Goal: Task Accomplishment & Management: Complete application form

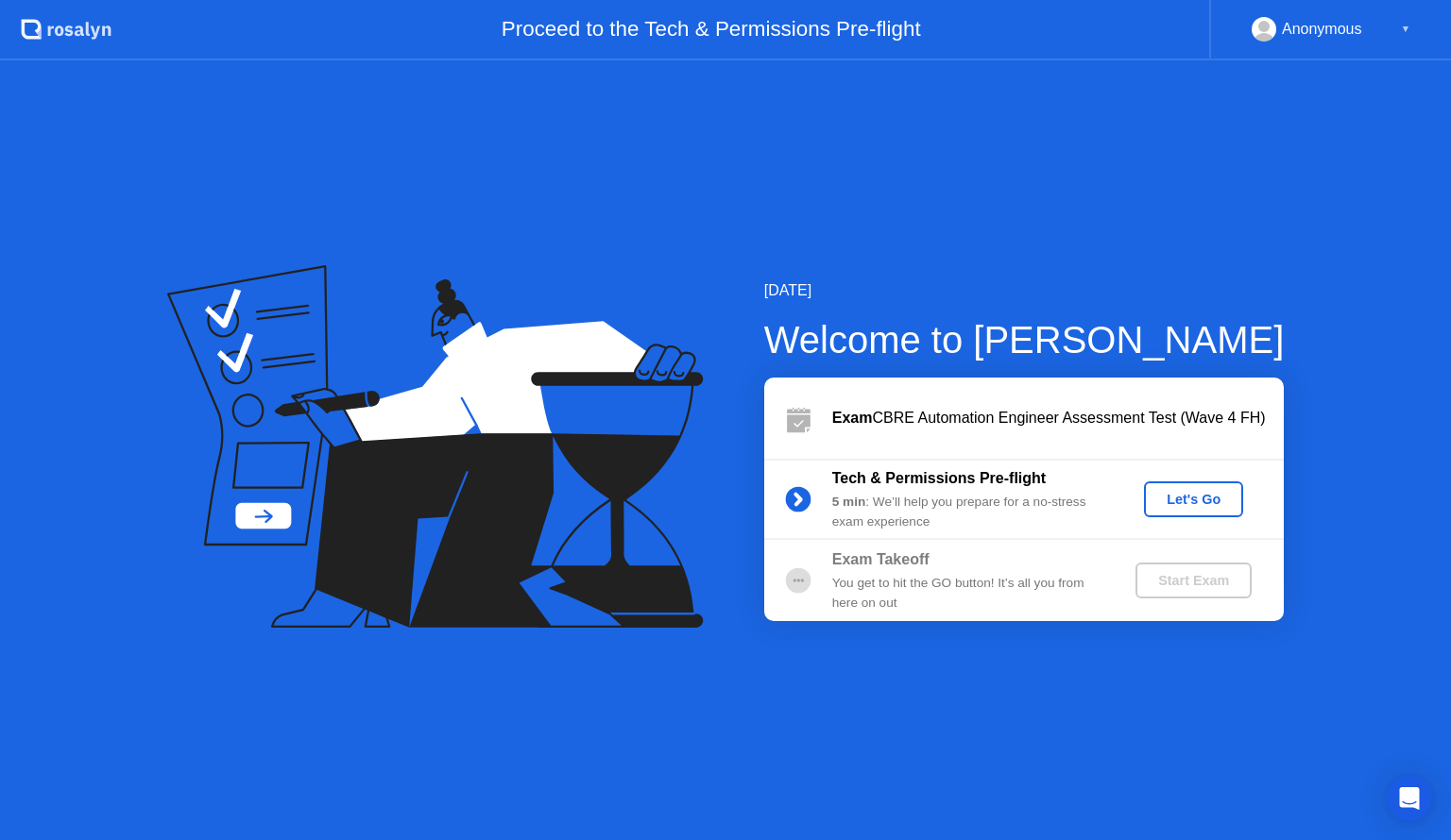
click at [1164, 503] on div "Let's Go" at bounding box center [1193, 500] width 84 height 15
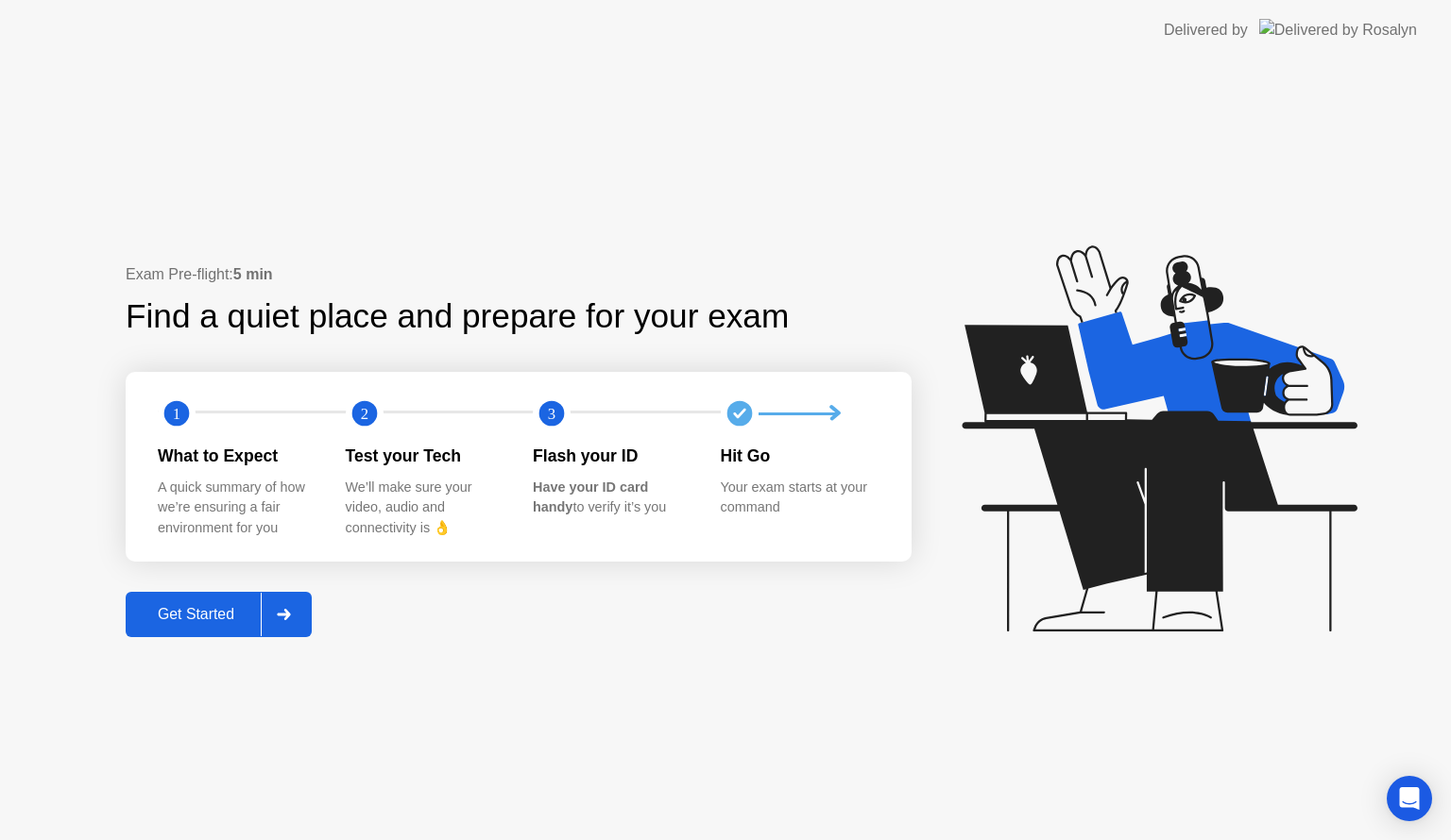
click at [189, 618] on div "Get Started" at bounding box center [196, 615] width 129 height 17
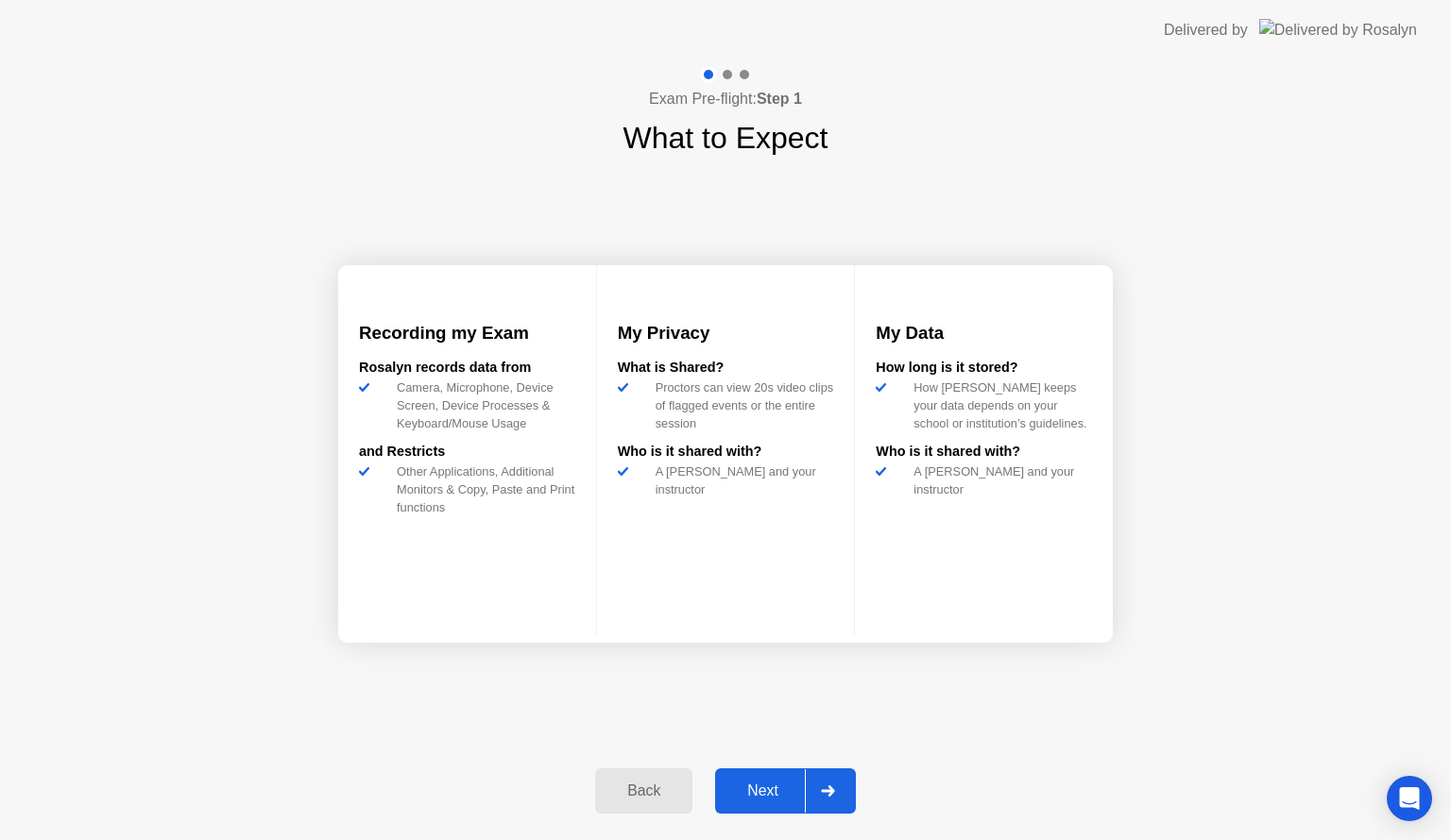
click at [742, 783] on div "Next" at bounding box center [762, 792] width 84 height 17
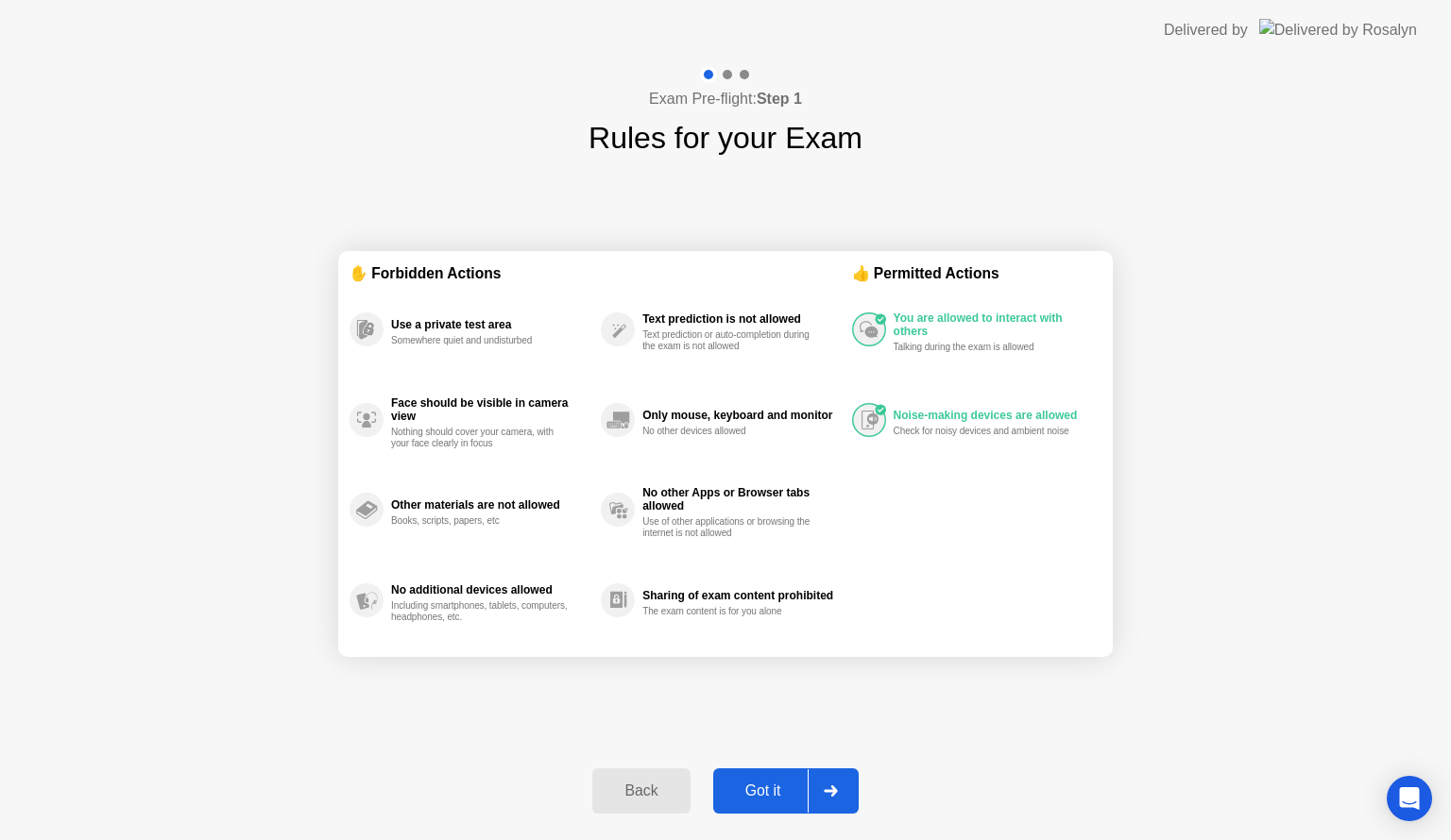
click at [750, 788] on div "Got it" at bounding box center [763, 792] width 89 height 17
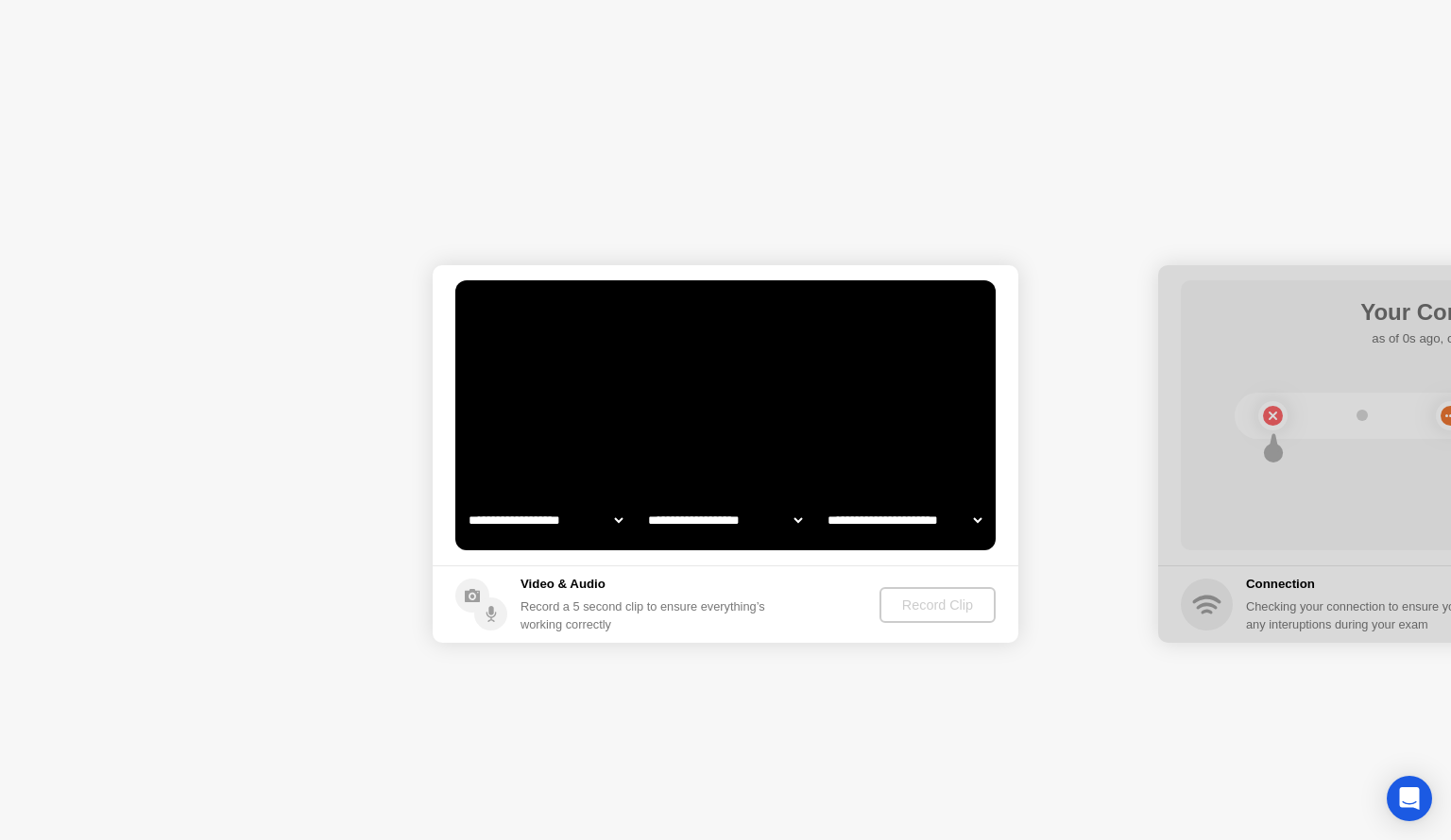
select select "**********"
select select "*******"
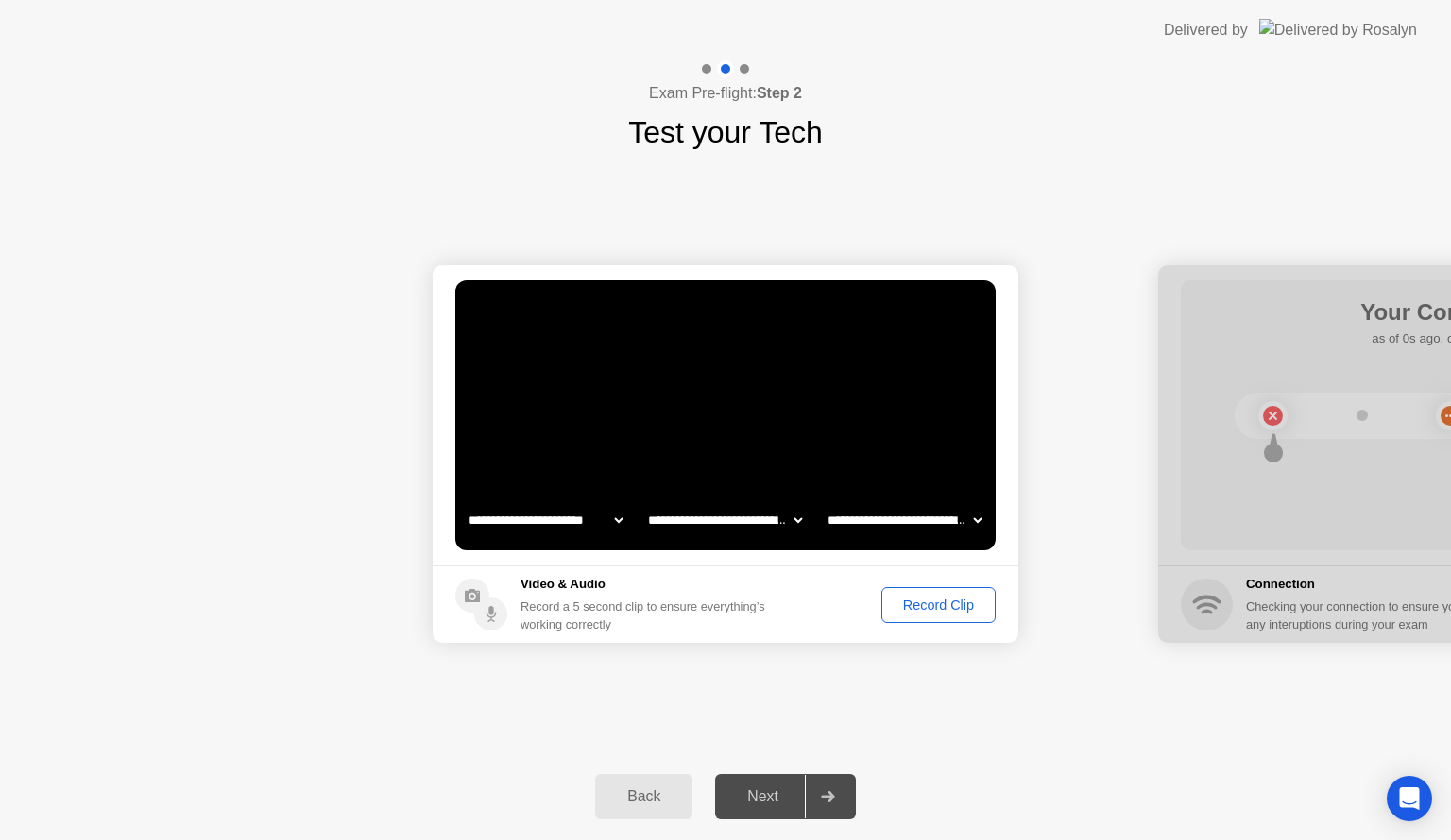
click at [933, 600] on div "Record Clip" at bounding box center [937, 606] width 101 height 15
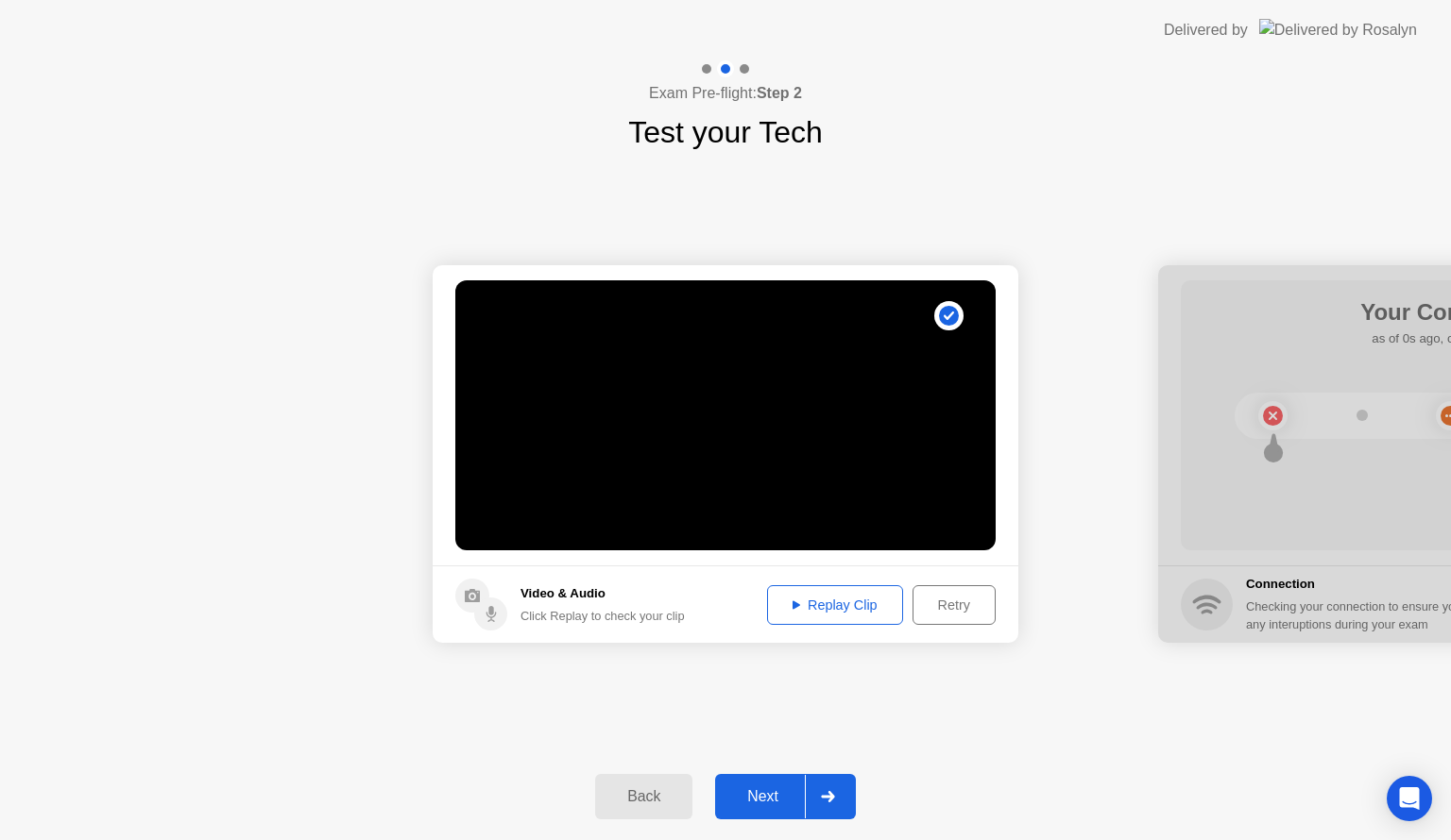
click at [800, 612] on div "Replay Clip" at bounding box center [834, 606] width 122 height 15
click at [788, 790] on div "Next" at bounding box center [762, 798] width 84 height 17
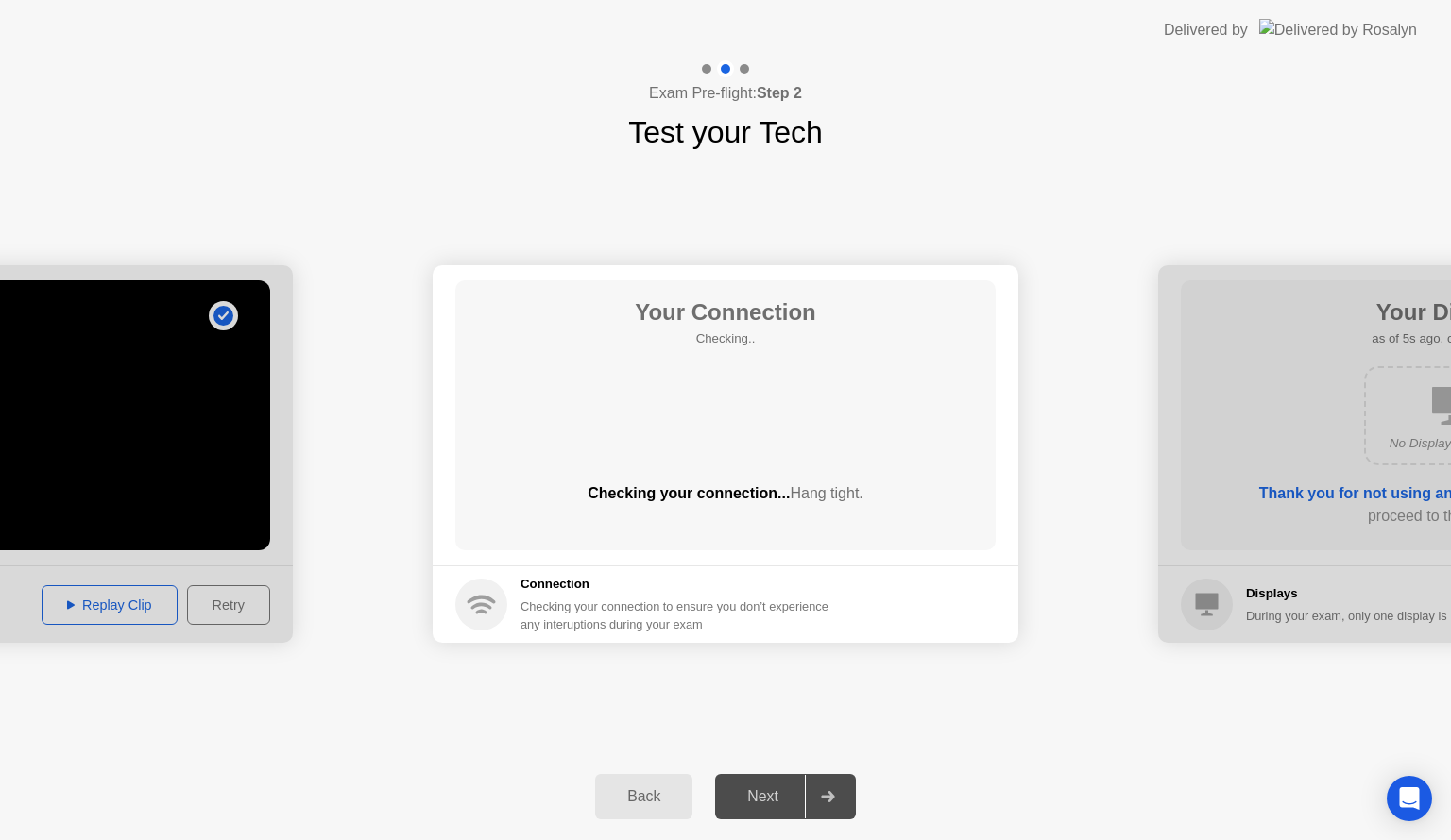
click at [999, 708] on div "**********" at bounding box center [726, 454] width 1451 height 598
click at [980, 727] on div "**********" at bounding box center [726, 454] width 1451 height 598
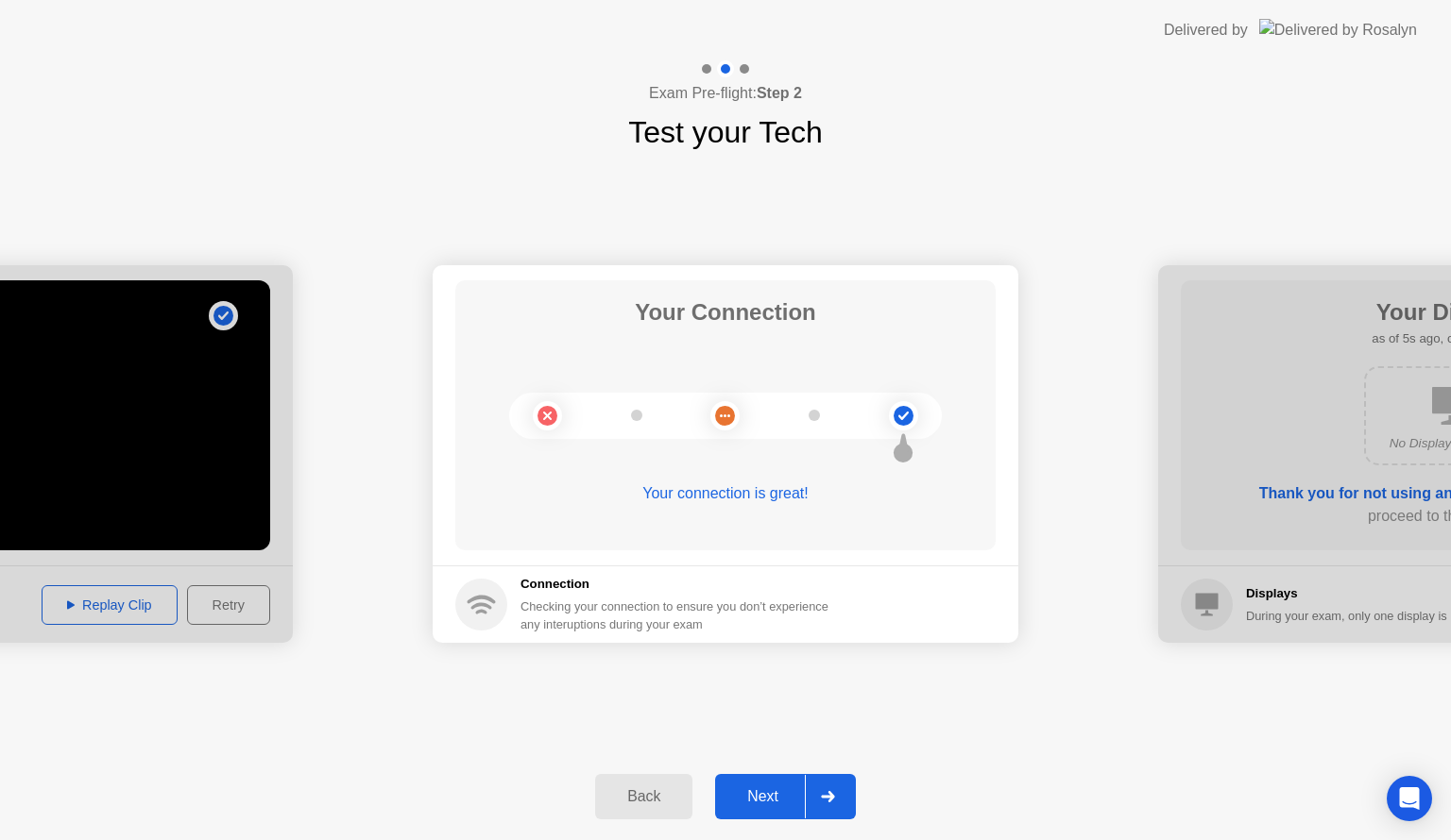
click at [778, 790] on div "Next" at bounding box center [762, 798] width 84 height 17
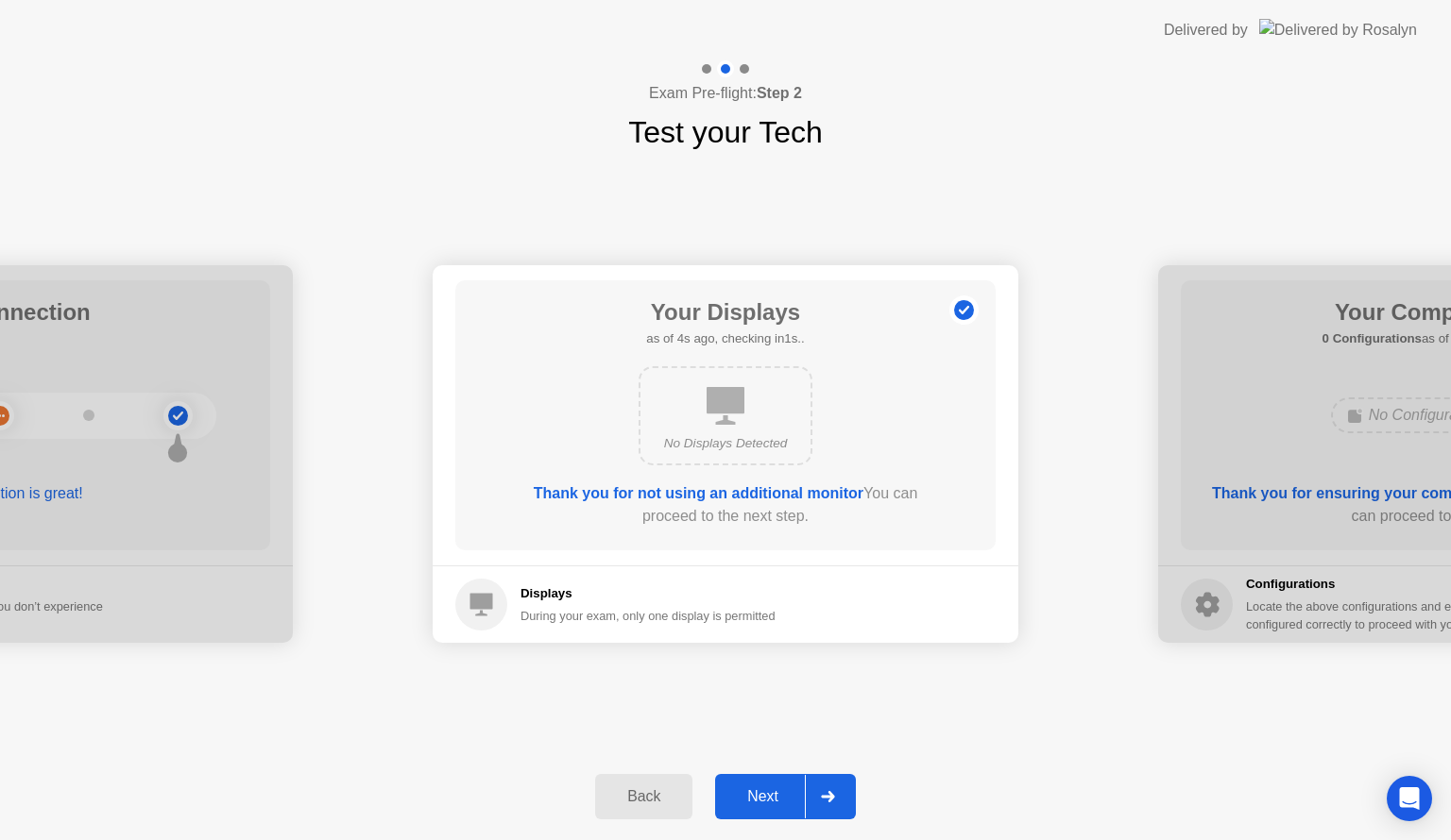
click at [777, 789] on div "Next" at bounding box center [762, 798] width 84 height 17
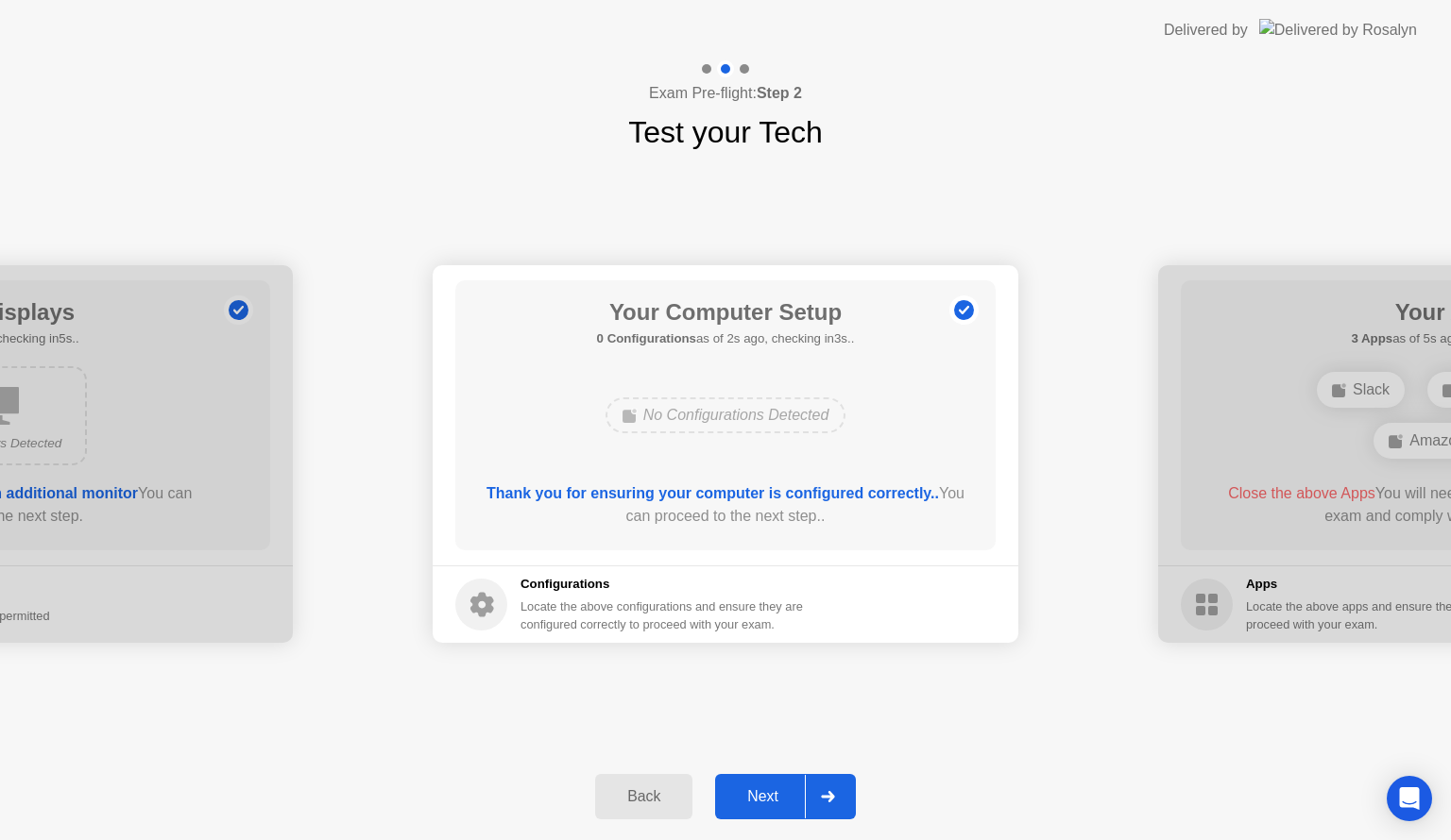
click at [777, 789] on div "Next" at bounding box center [762, 798] width 84 height 17
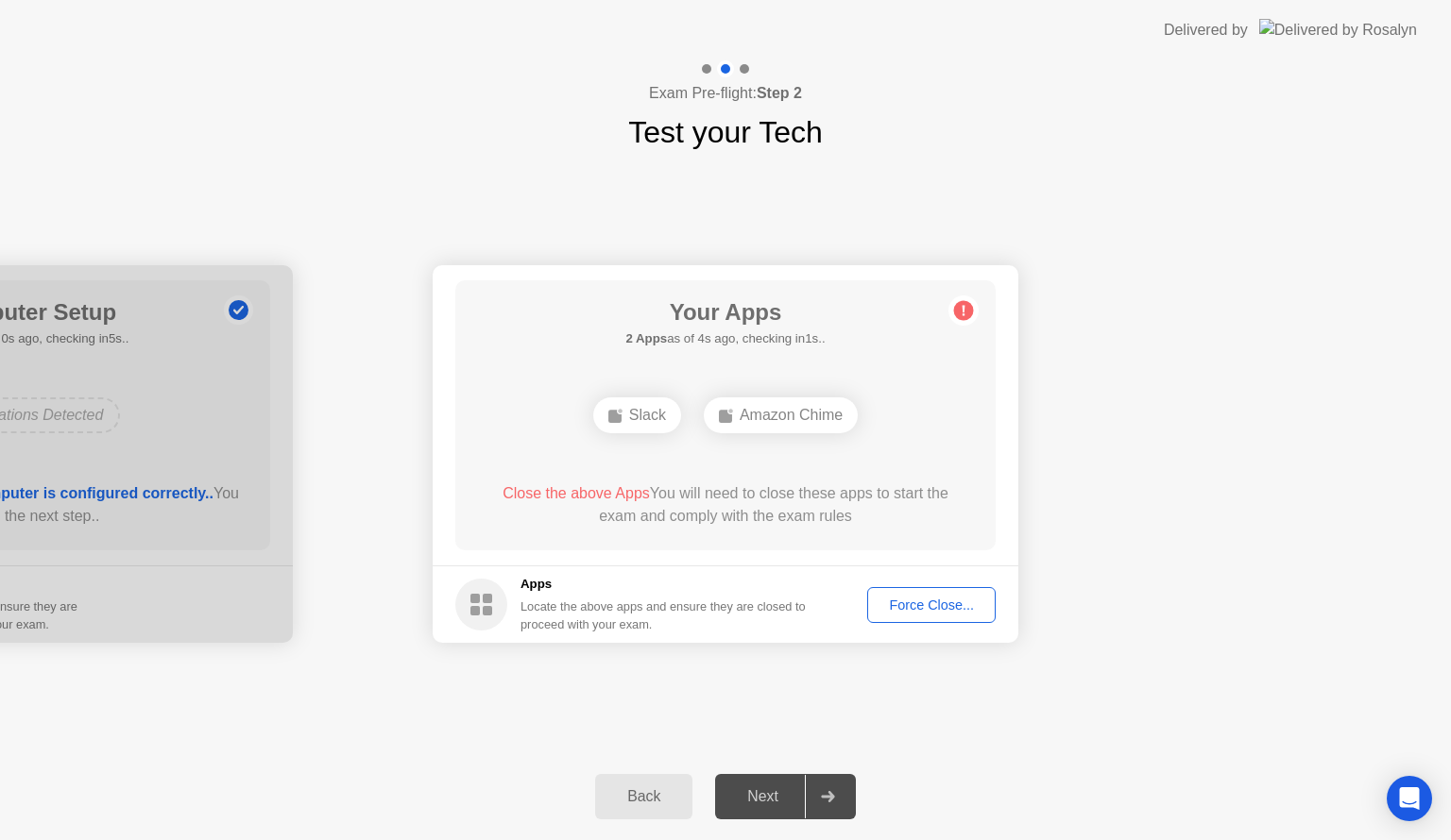
click at [899, 610] on div "Force Close..." at bounding box center [932, 606] width 116 height 15
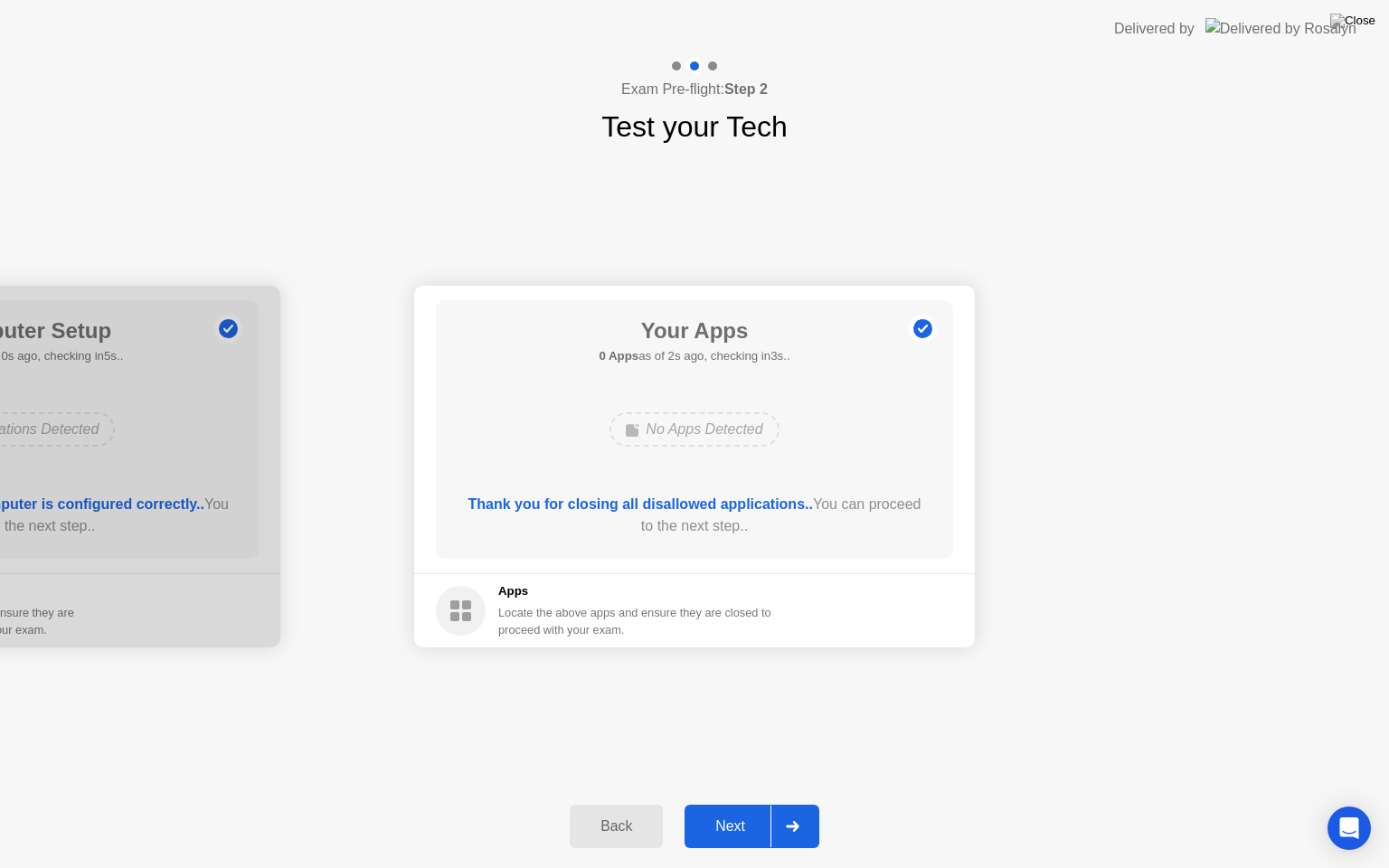
click at [724, 803] on div "Next" at bounding box center [730, 826] width 80 height 17
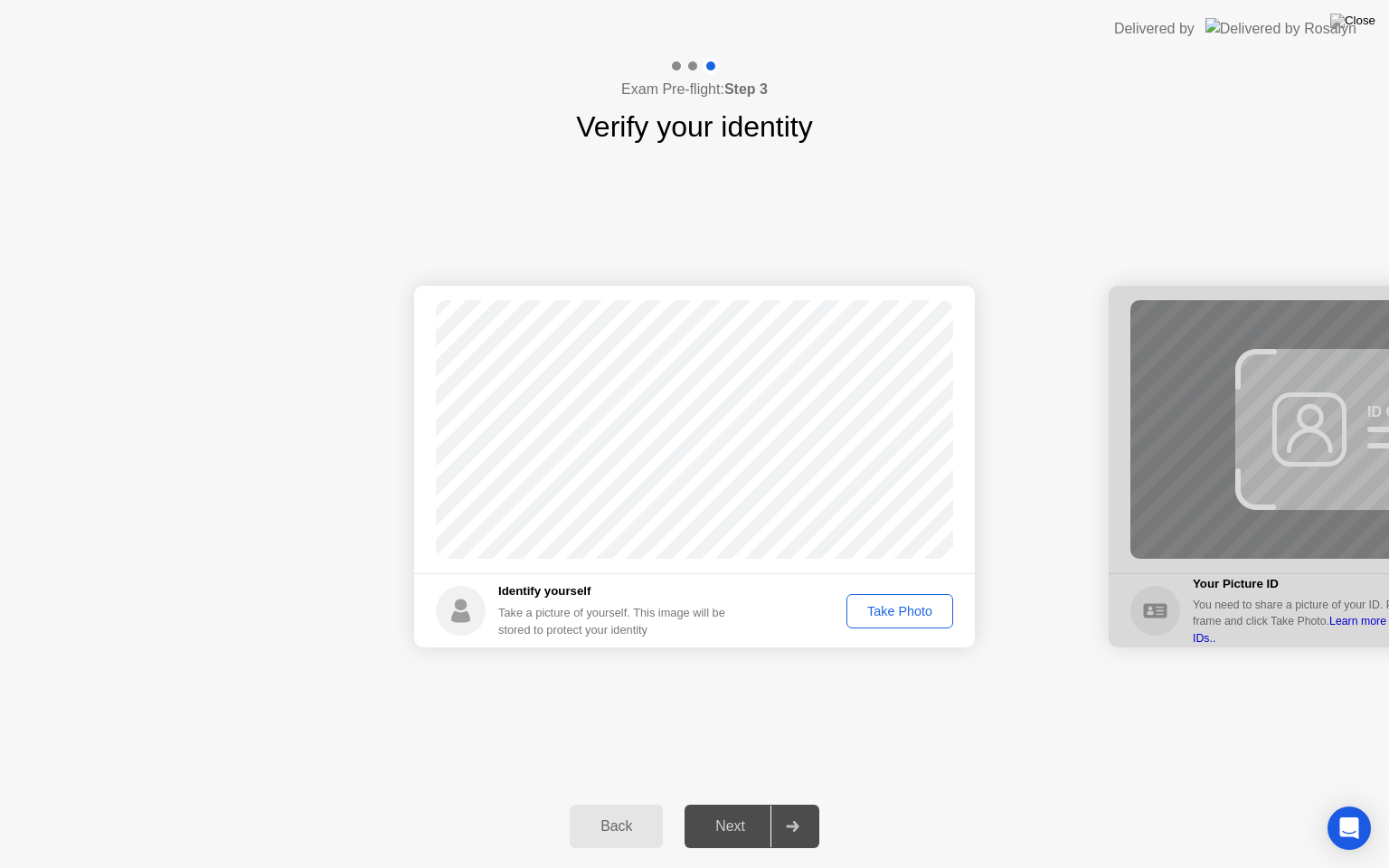
click at [923, 615] on div "Take Photo" at bounding box center [899, 612] width 94 height 15
click at [730, 803] on div "Next" at bounding box center [730, 826] width 80 height 17
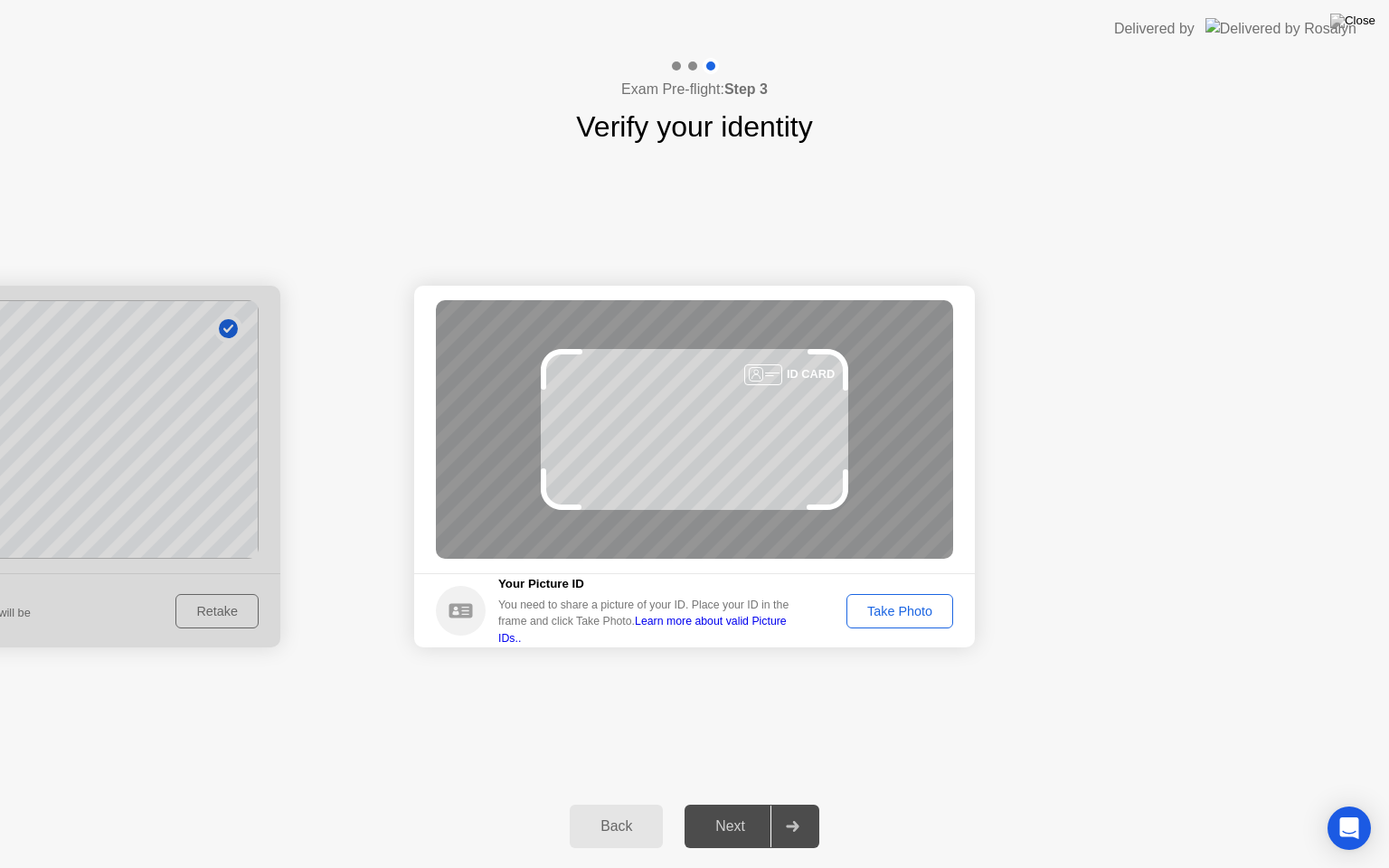
click at [874, 605] on div "Take Photo" at bounding box center [899, 612] width 94 height 15
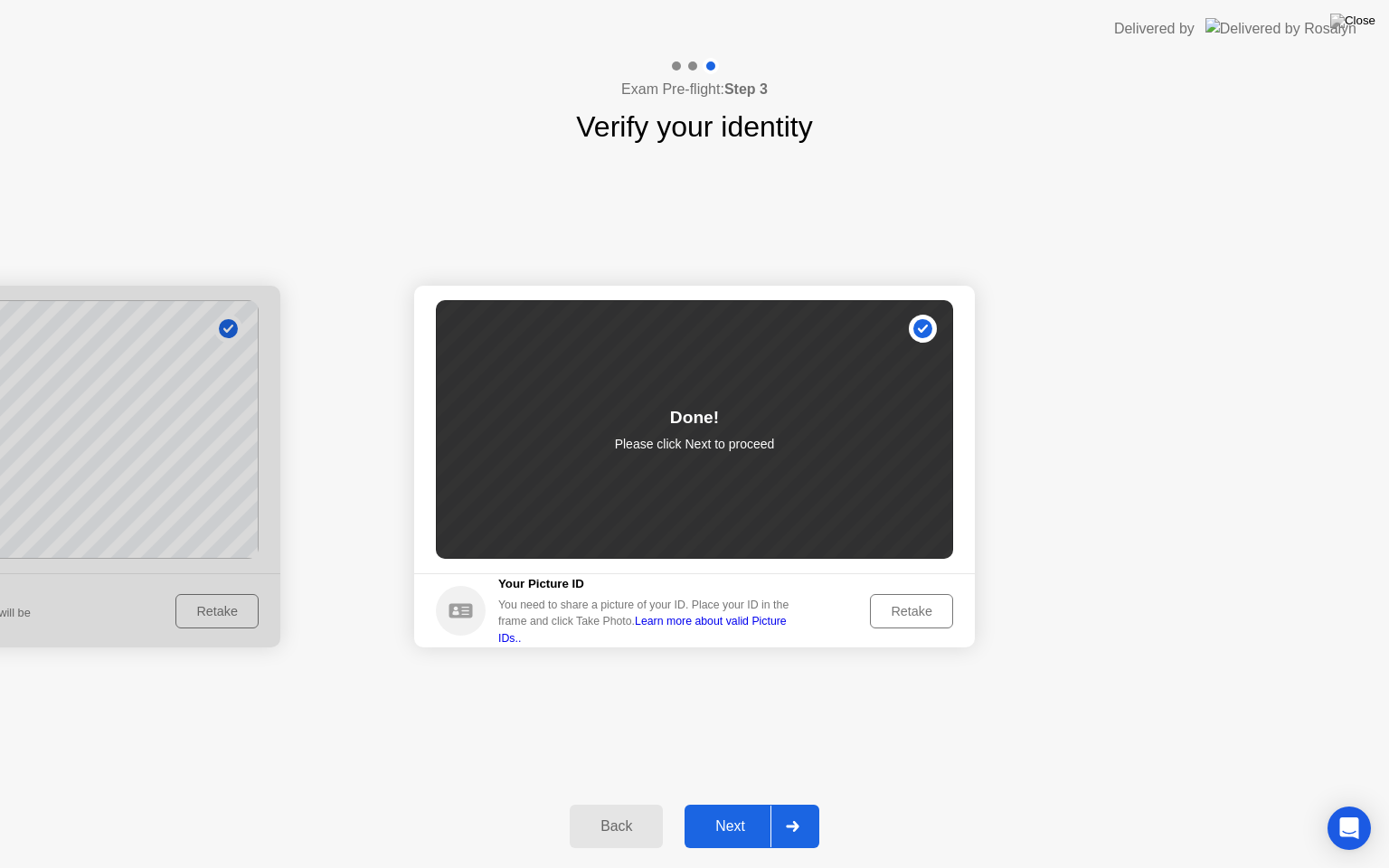
click at [711, 803] on div "Next" at bounding box center [730, 826] width 80 height 17
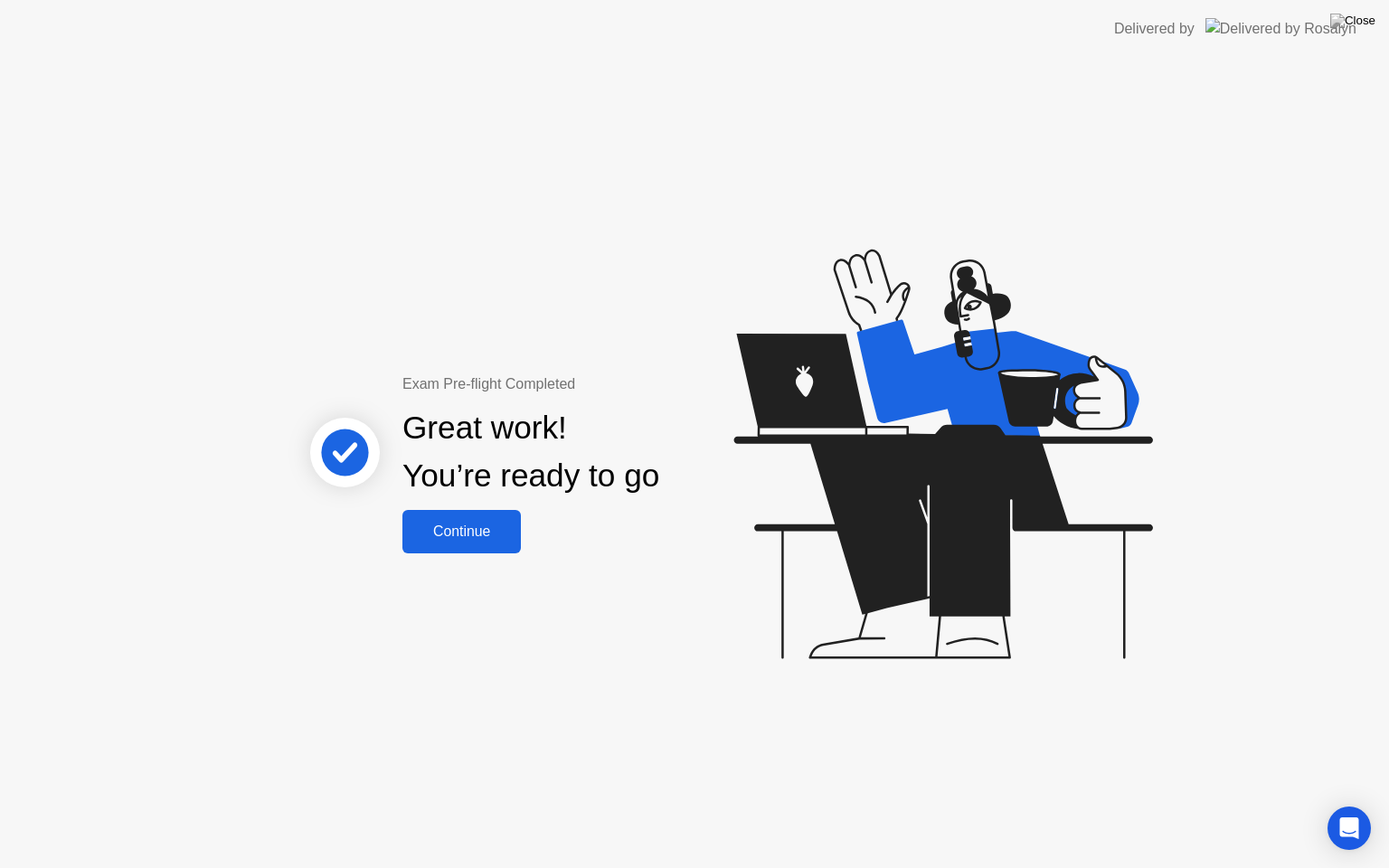
click at [483, 525] on div "Continue" at bounding box center [461, 532] width 108 height 17
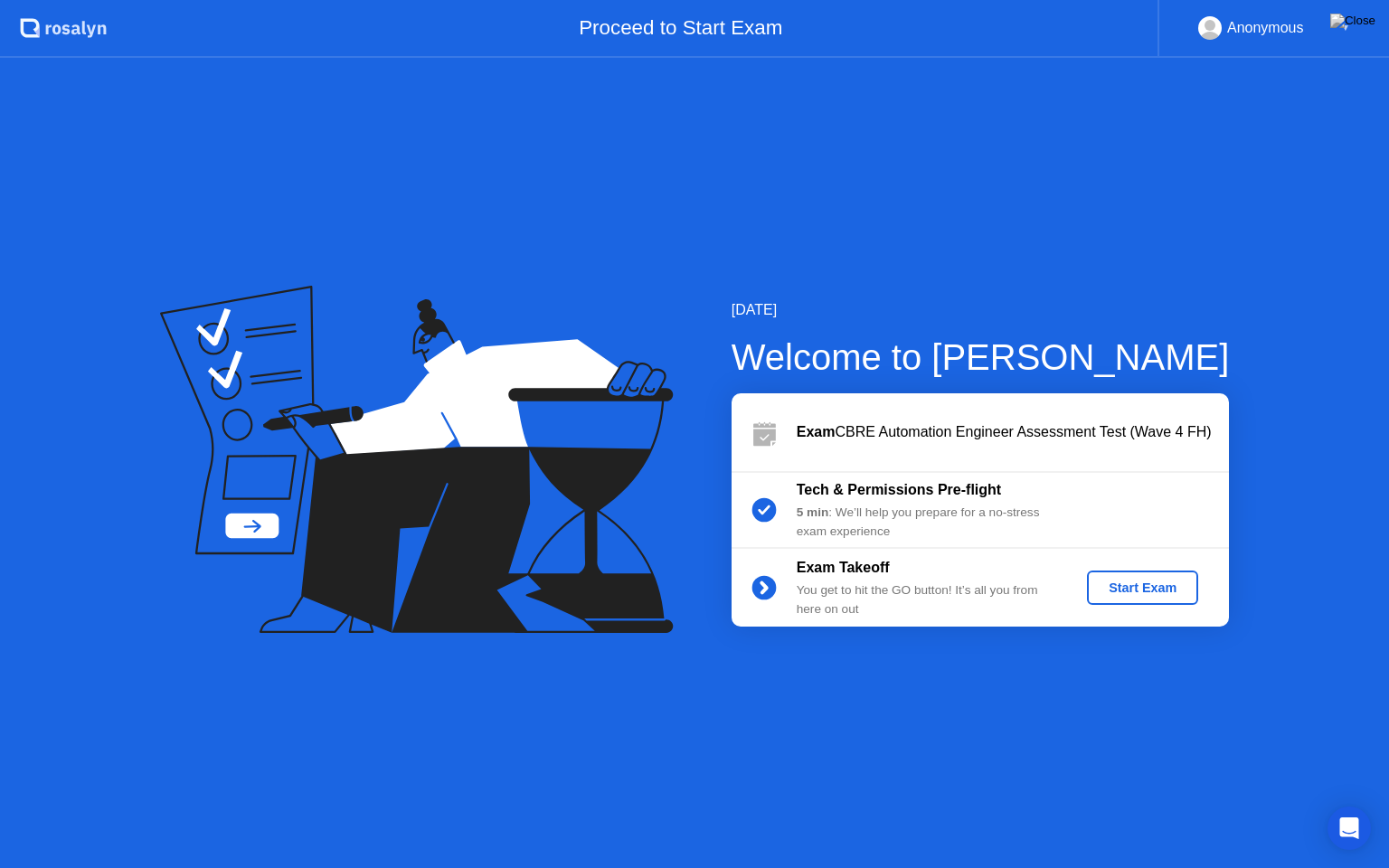
click at [1121, 598] on button "Start Exam" at bounding box center [1142, 588] width 112 height 34
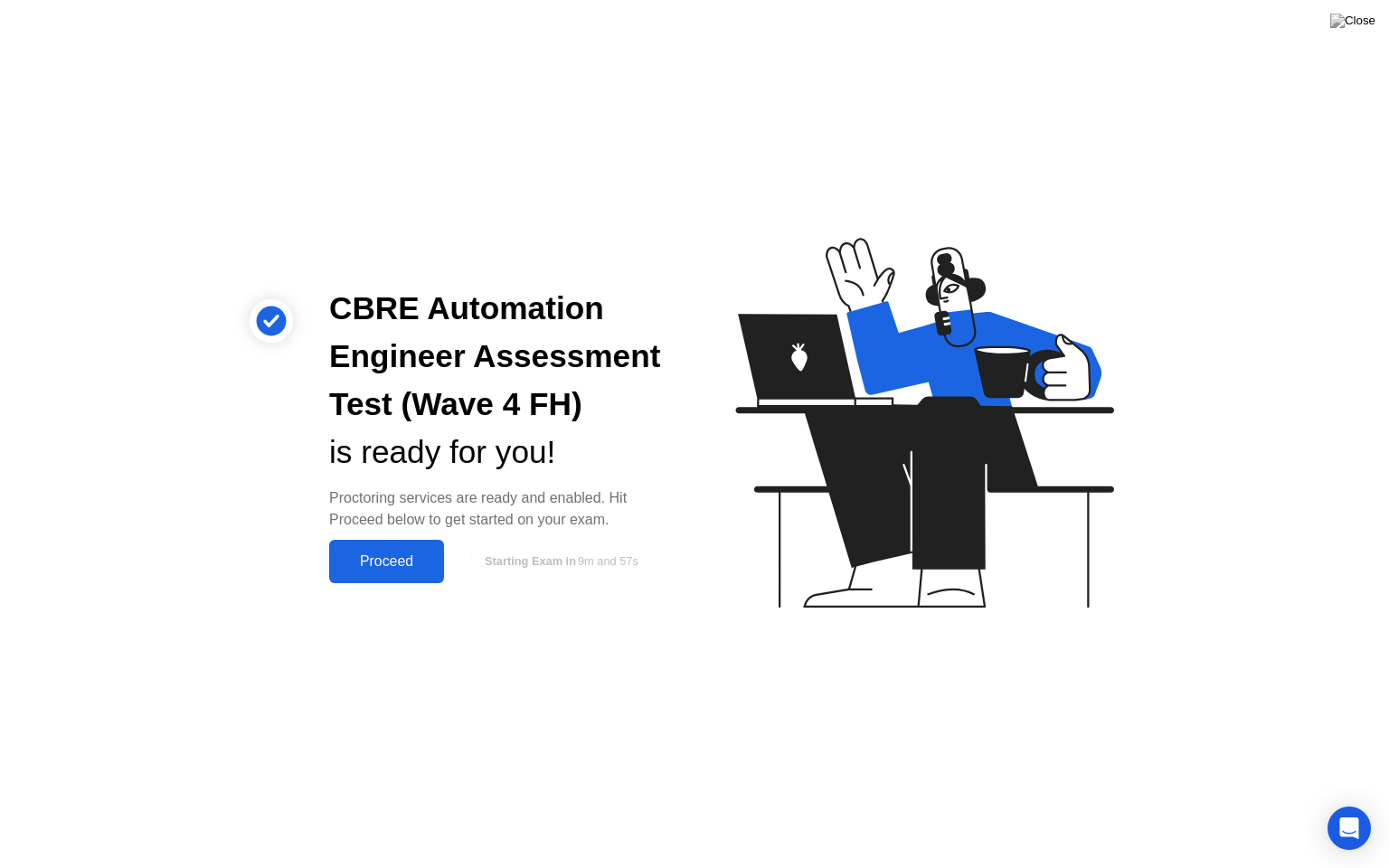
click at [435, 561] on div "Proceed" at bounding box center [386, 562] width 104 height 17
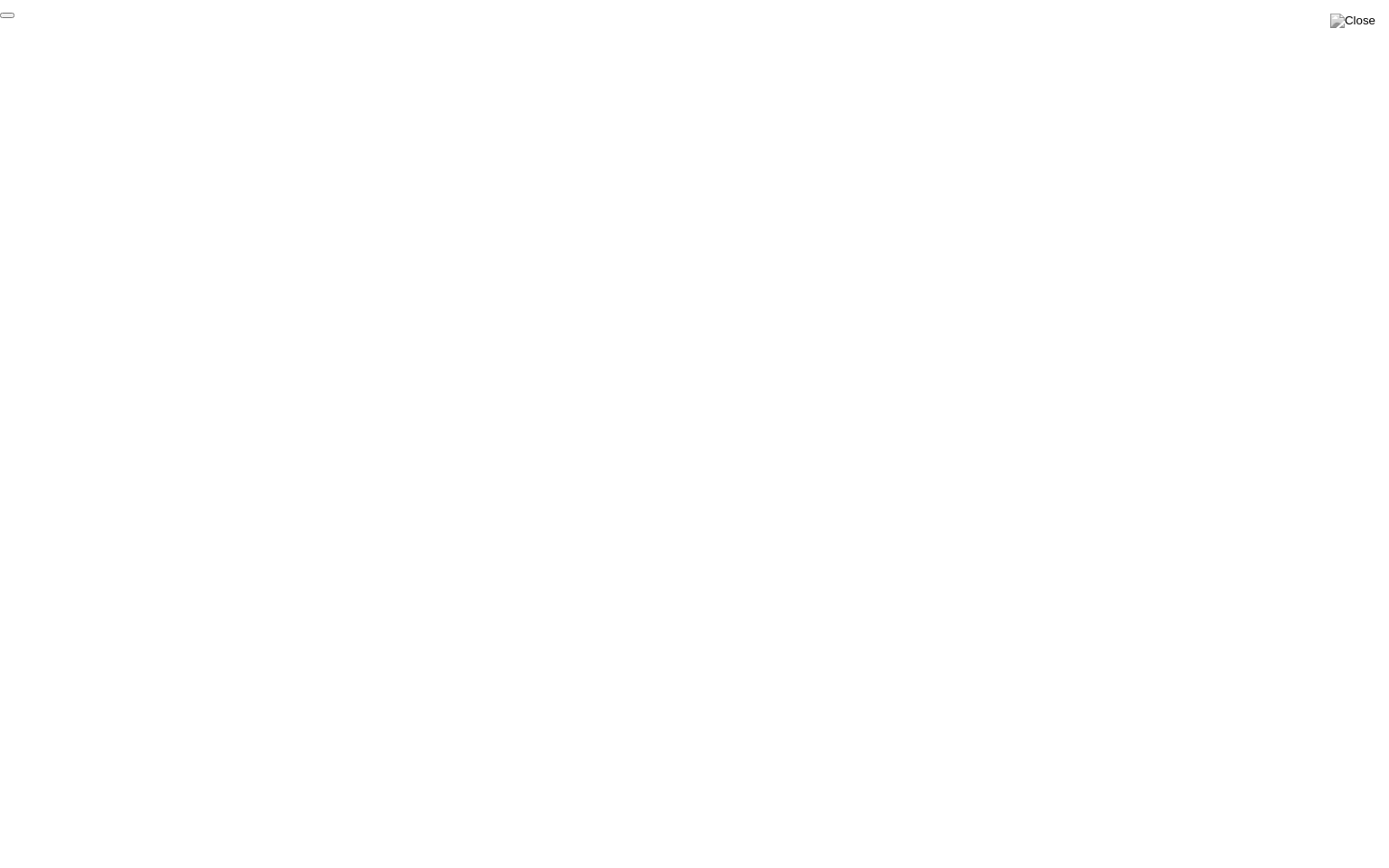
click div "End Proctoring Session"
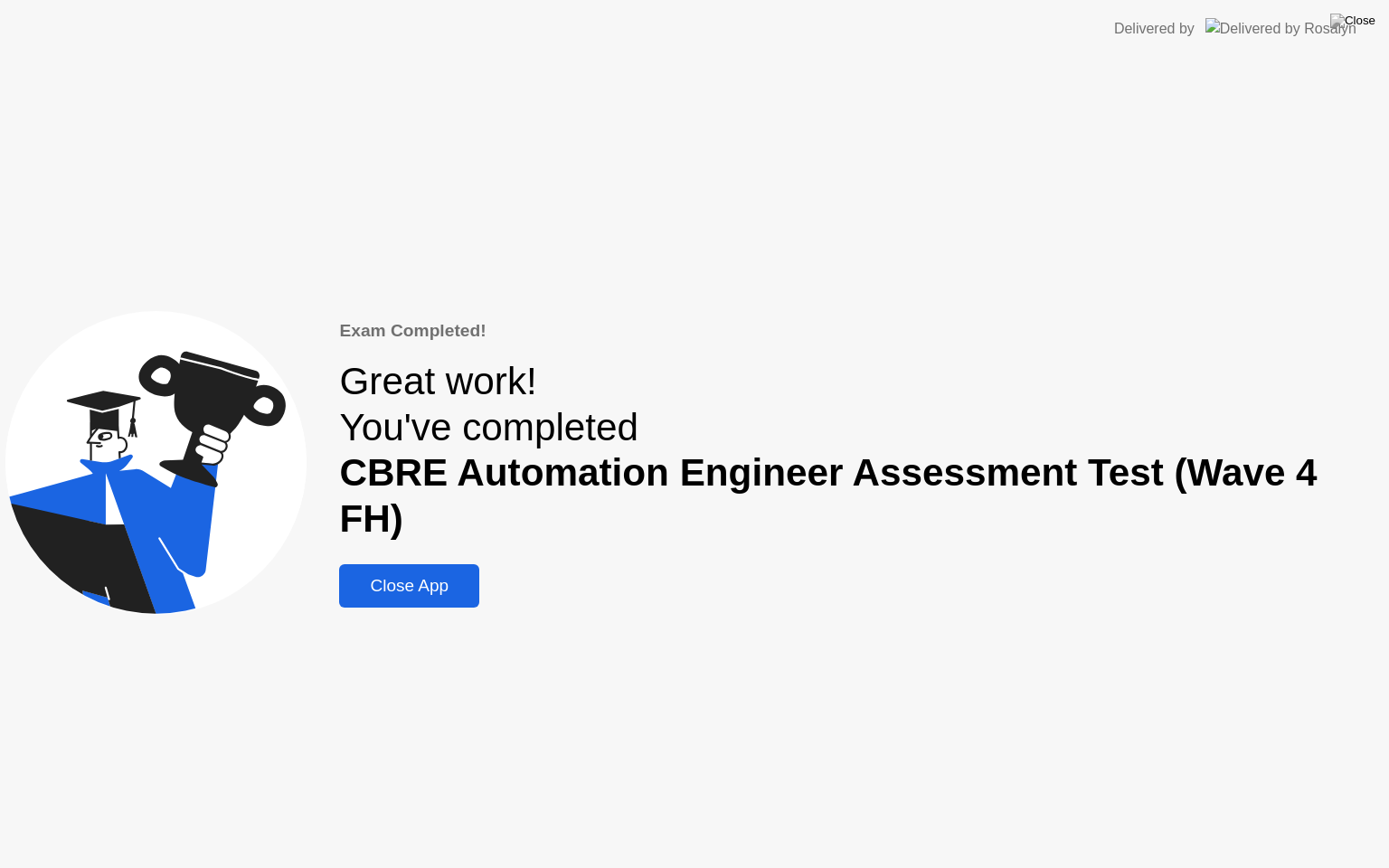
click at [473, 576] on div "Close App" at bounding box center [409, 586] width 129 height 20
